Goal: Information Seeking & Learning: Learn about a topic

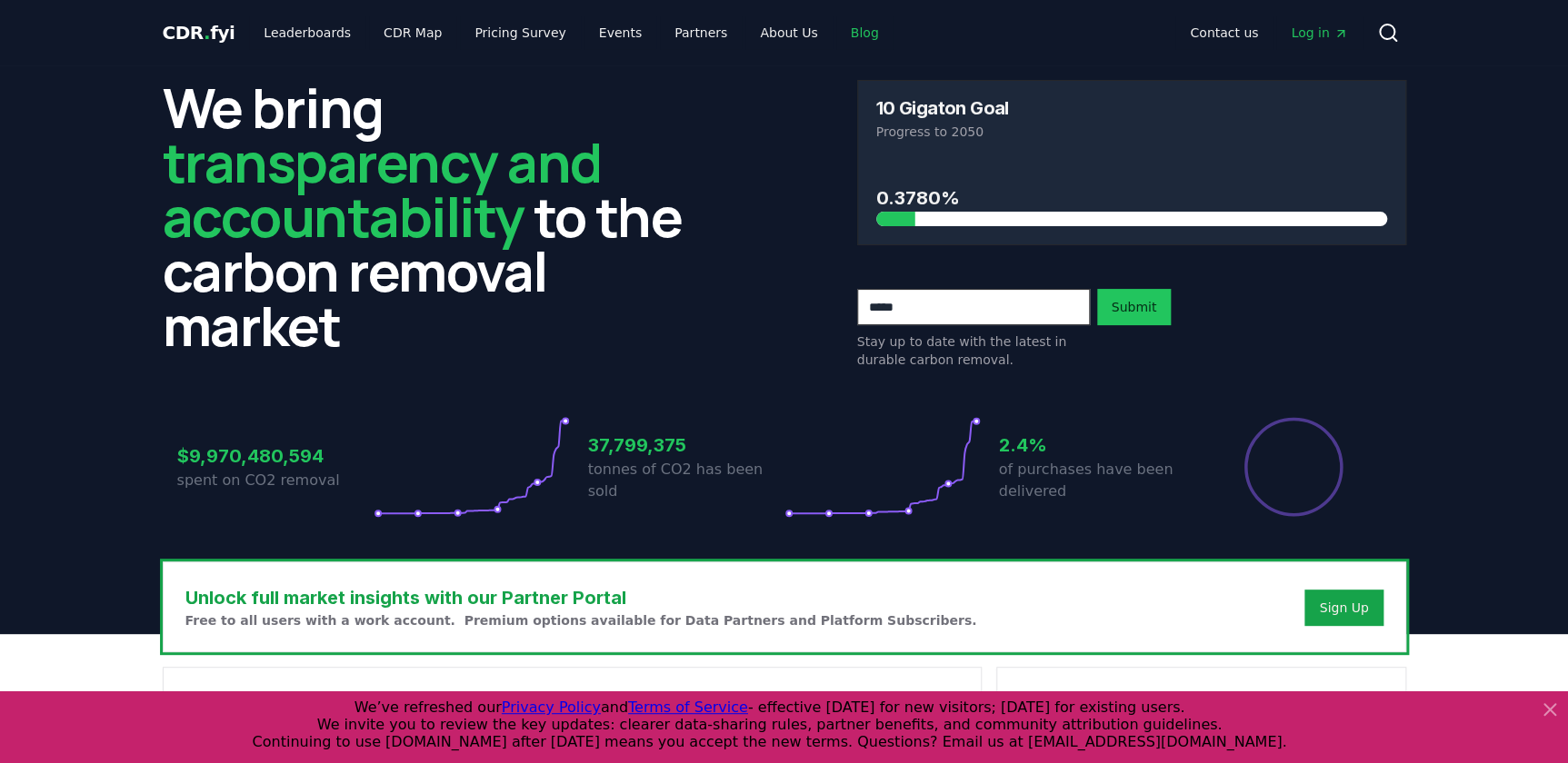
click at [836, 37] on link "Blog" at bounding box center [865, 32] width 57 height 32
click at [836, 31] on link "Blog" at bounding box center [865, 32] width 57 height 32
click at [1541, 707] on icon at bounding box center [1549, 709] width 22 height 22
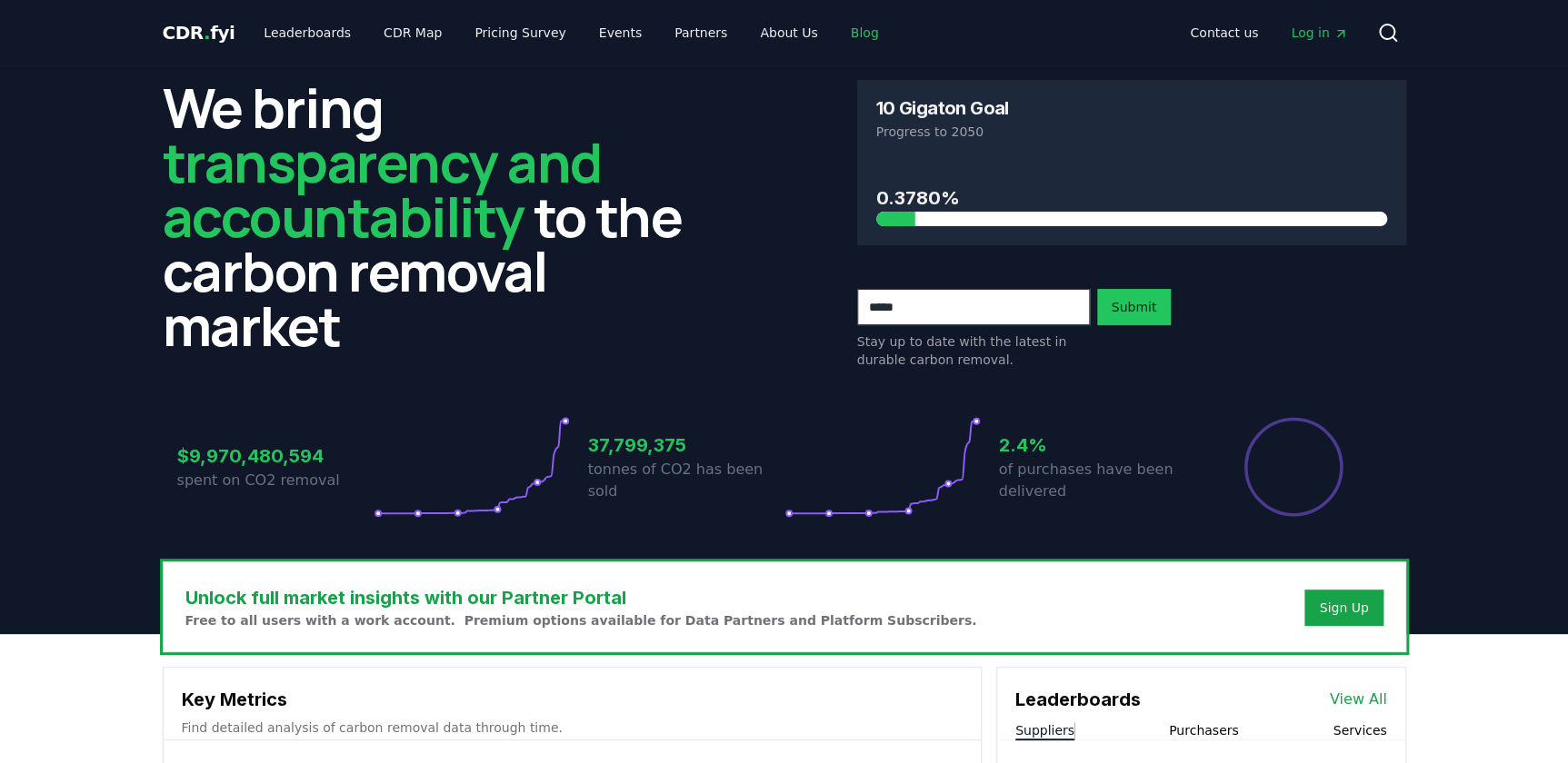
click at [836, 22] on link "Blog" at bounding box center [865, 32] width 57 height 32
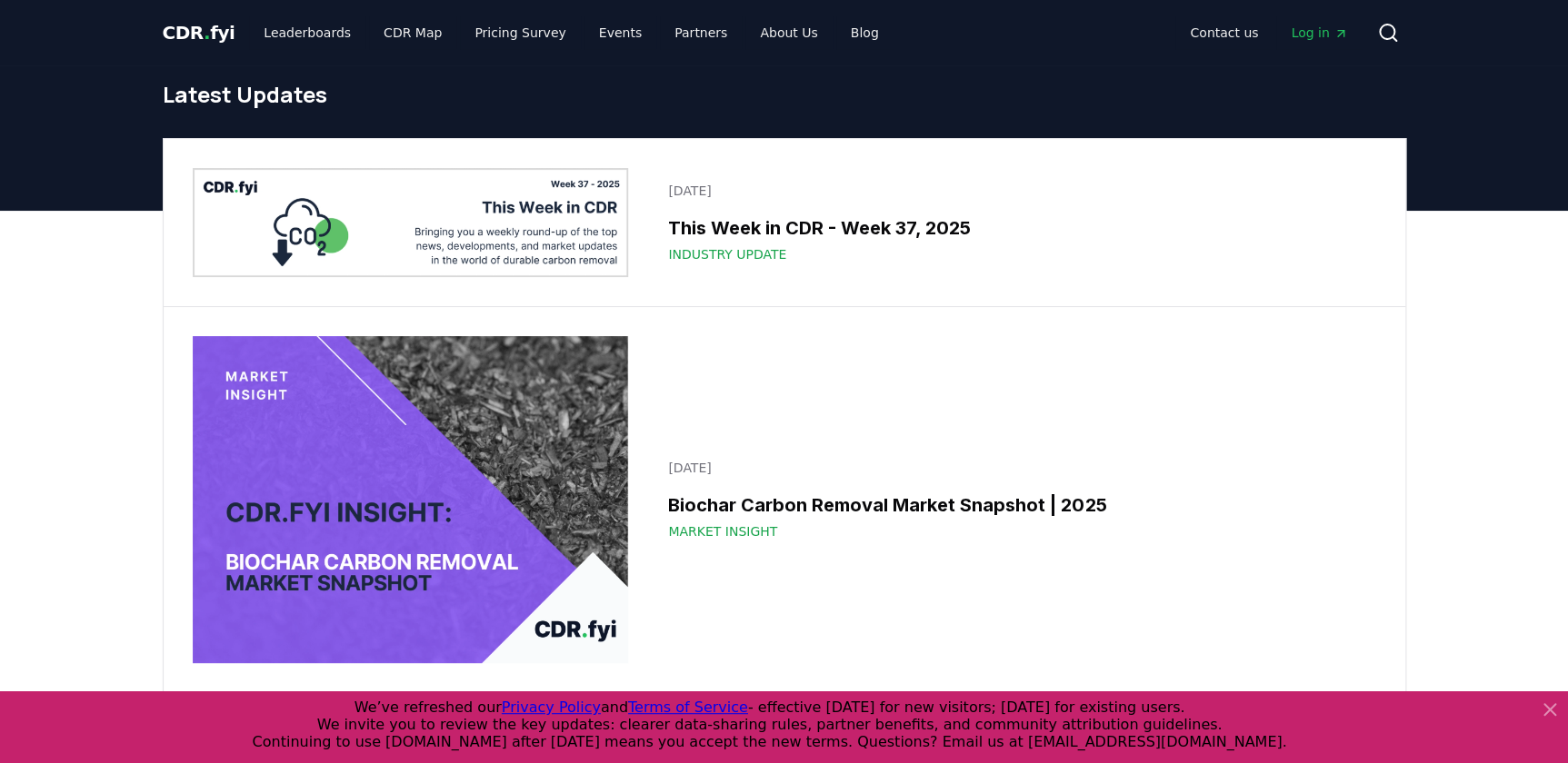
click at [1385, 28] on icon at bounding box center [1387, 32] width 22 height 22
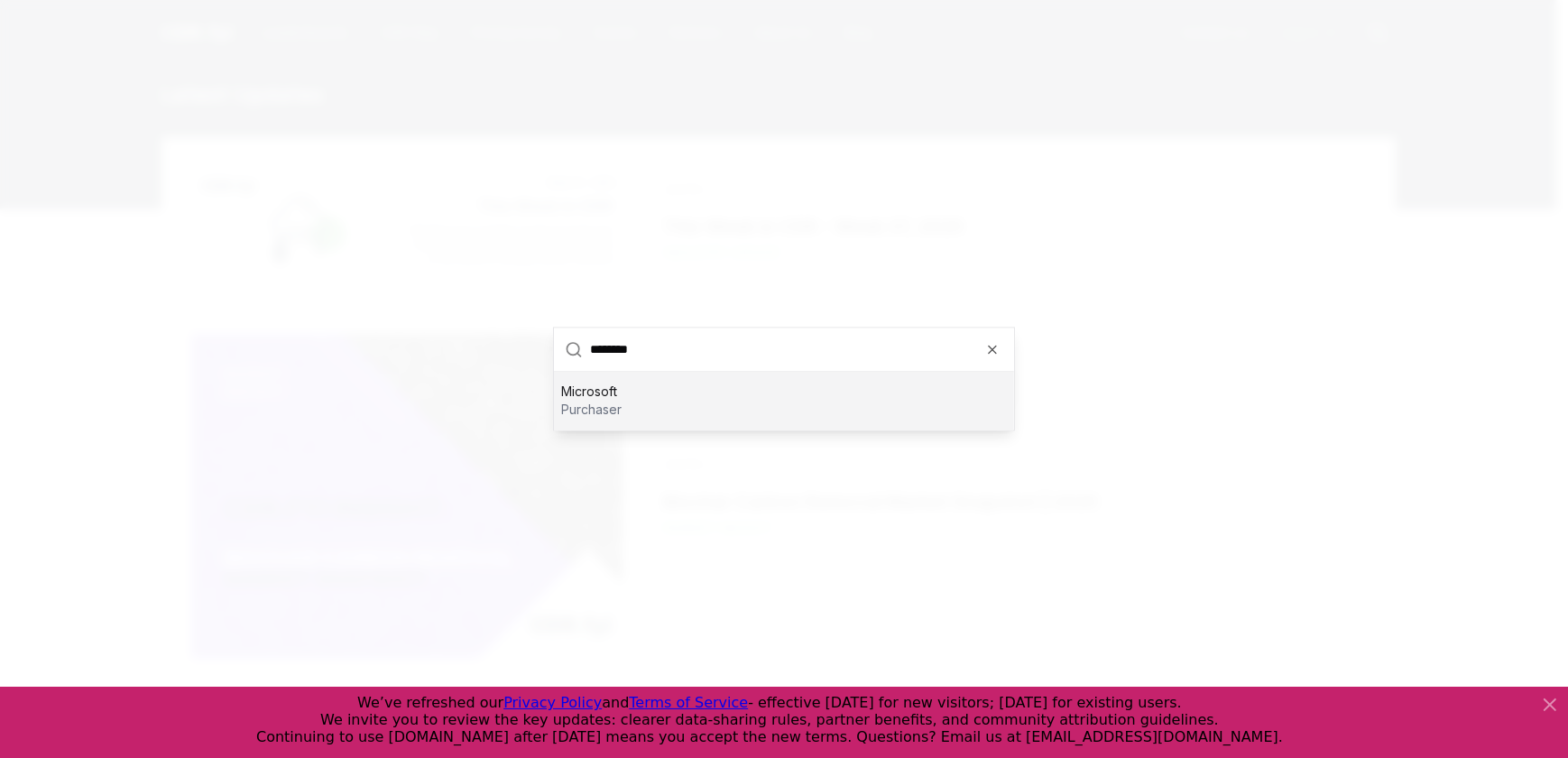
type input "*********"
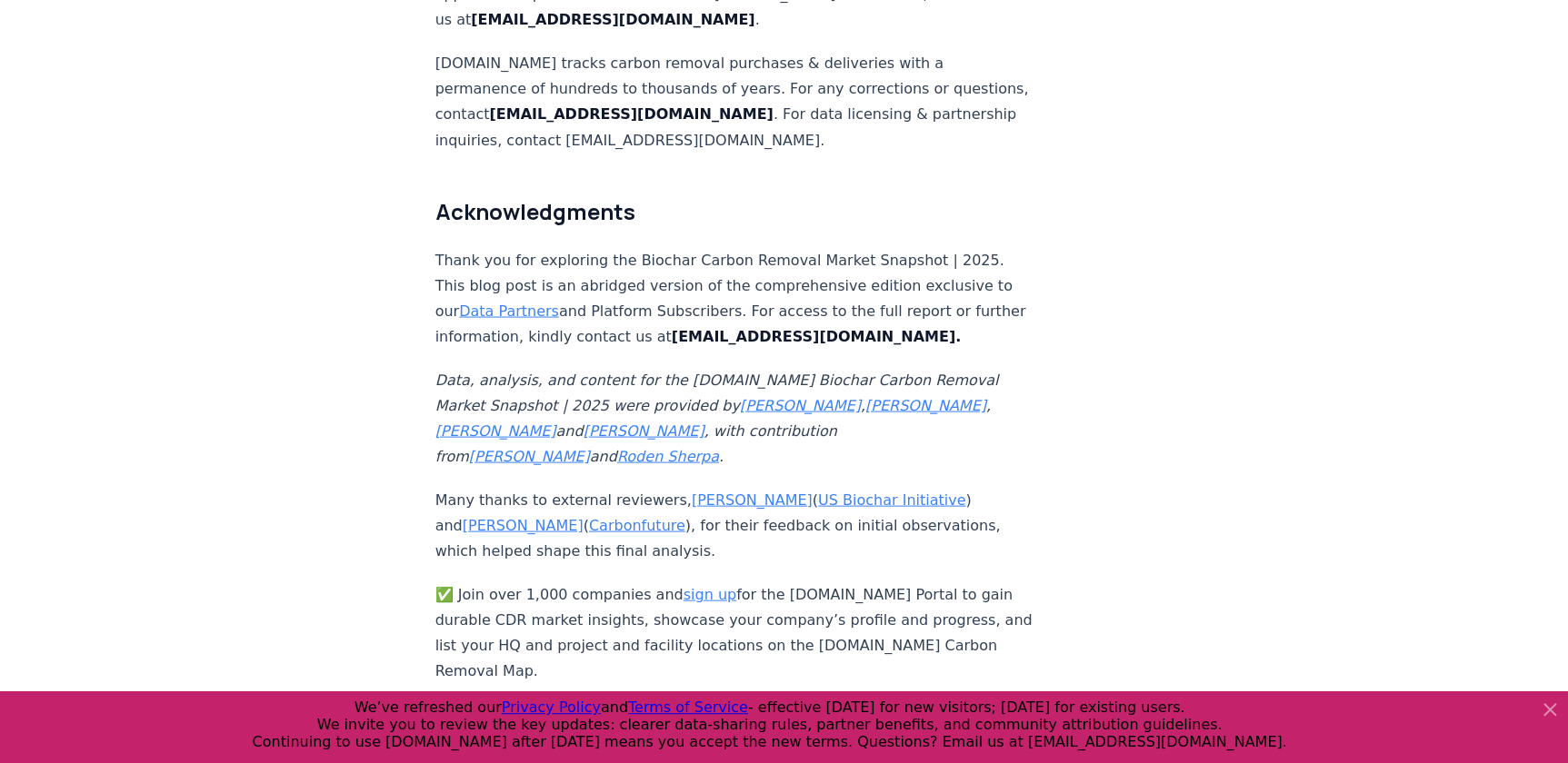
scroll to position [11914, 0]
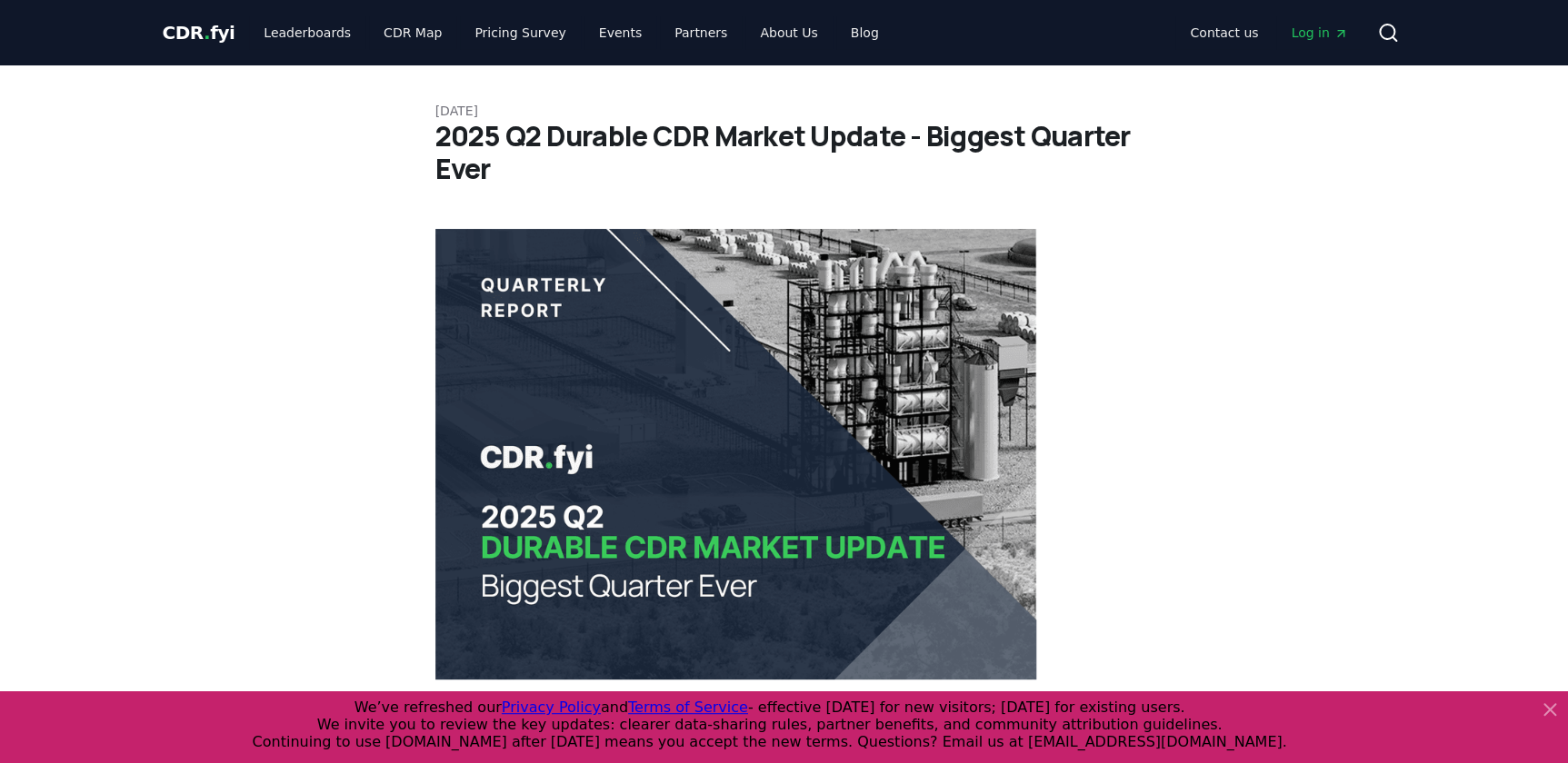
drag, startPoint x: 1239, startPoint y: 465, endPoint x: 1233, endPoint y: 455, distance: 11.7
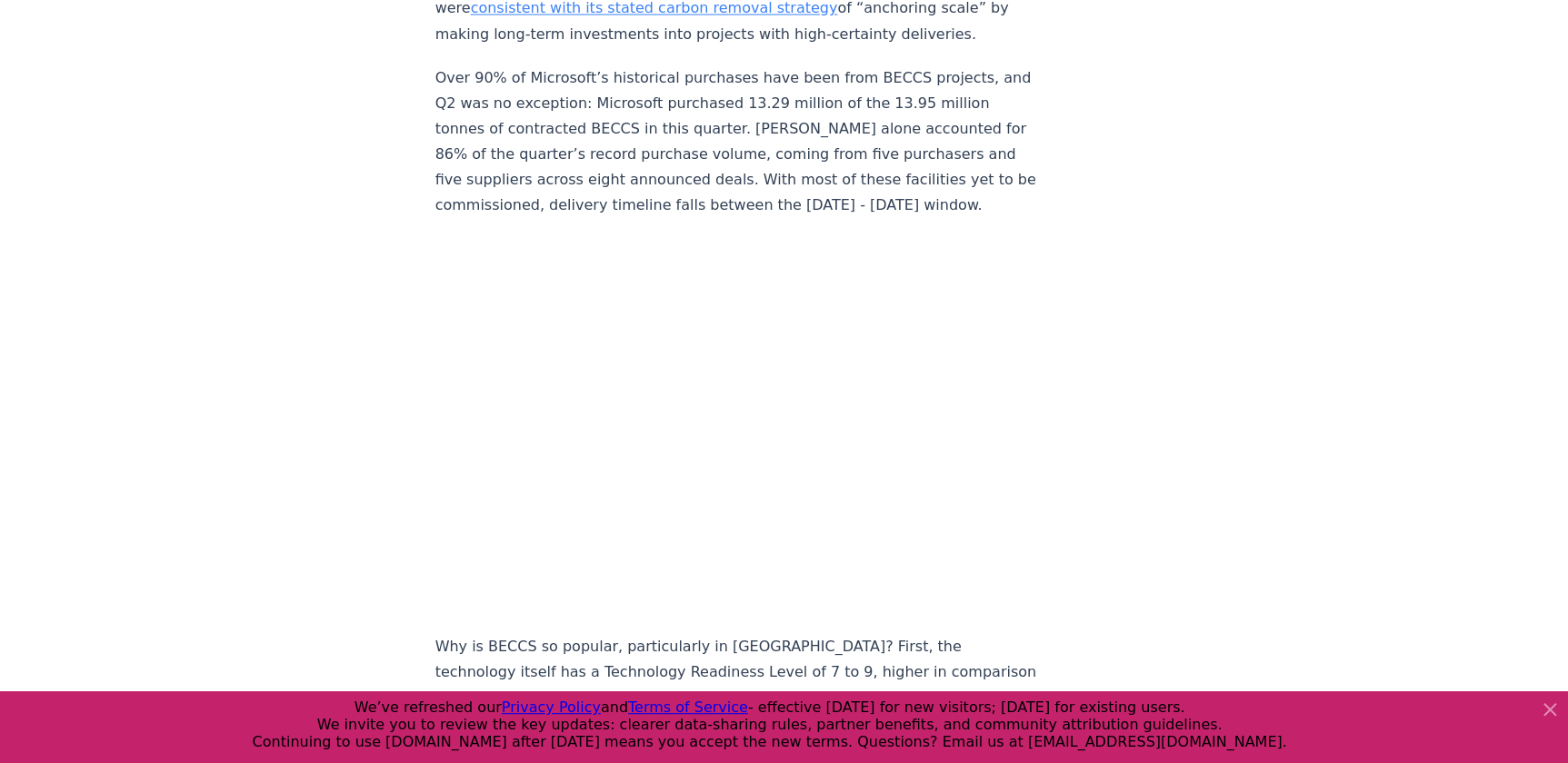
scroll to position [1614, 0]
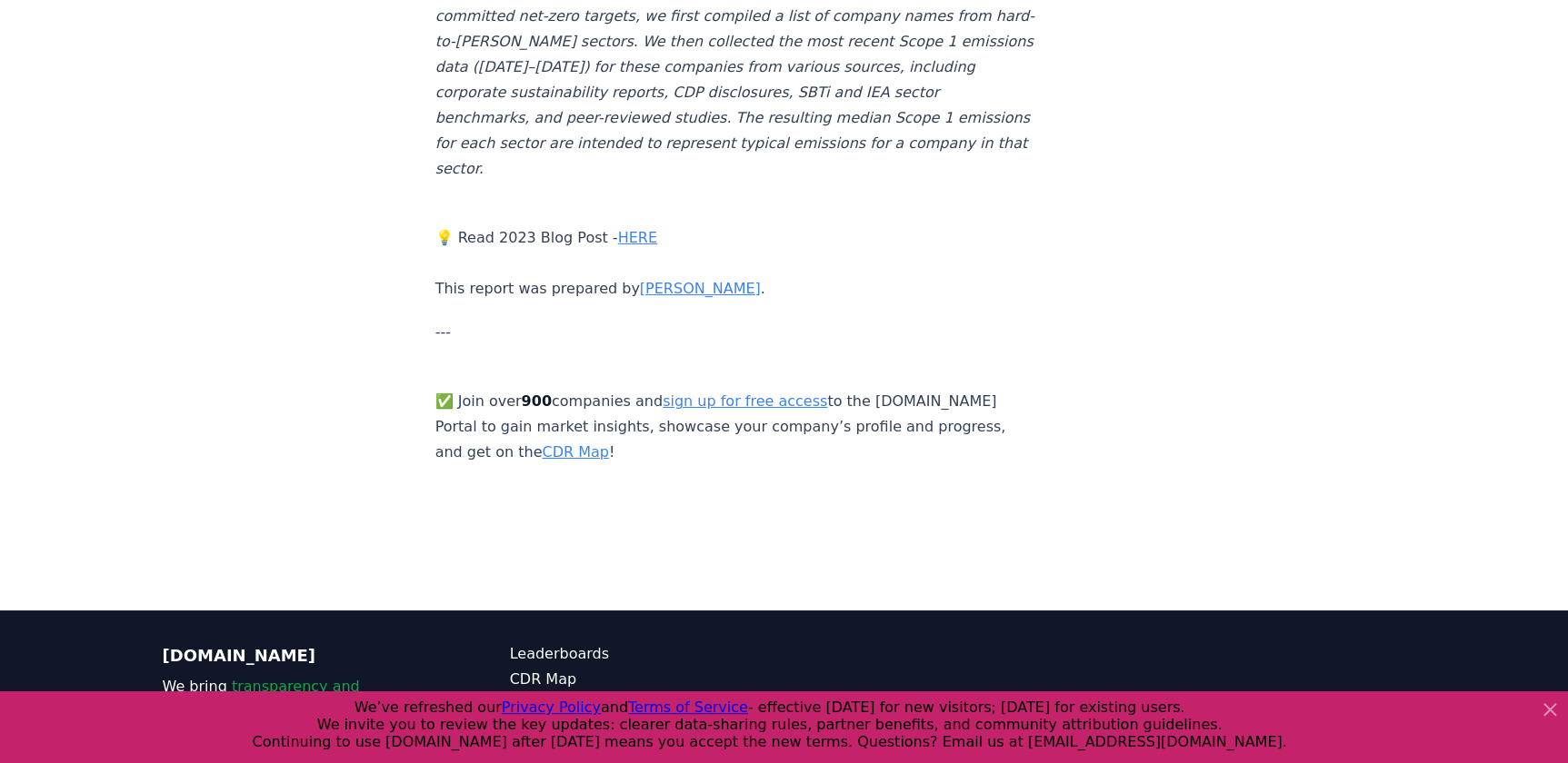
scroll to position [6461, 0]
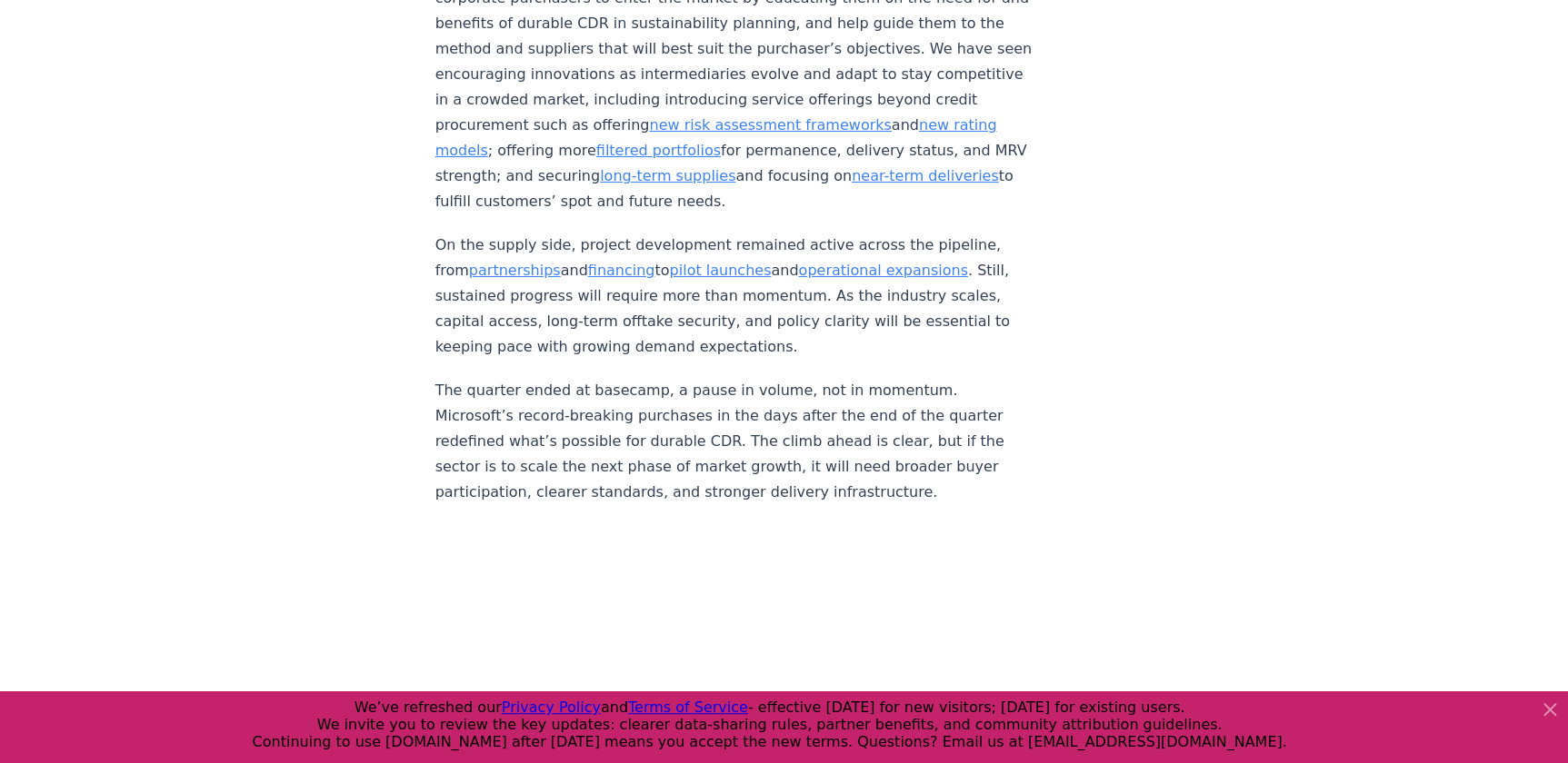
scroll to position [845, 0]
